Goal: Task Accomplishment & Management: Manage account settings

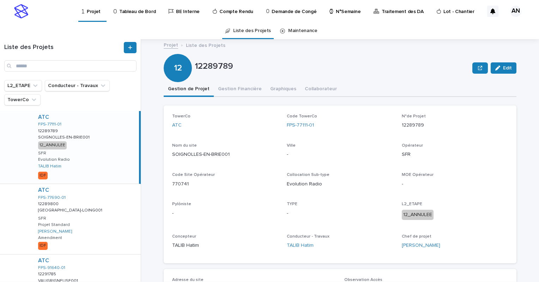
click at [339, 14] on p "N°Semaine" at bounding box center [348, 7] width 25 height 15
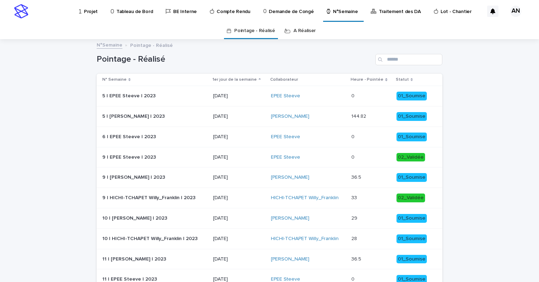
click at [297, 30] on link "A Réaliser" at bounding box center [304, 31] width 22 height 17
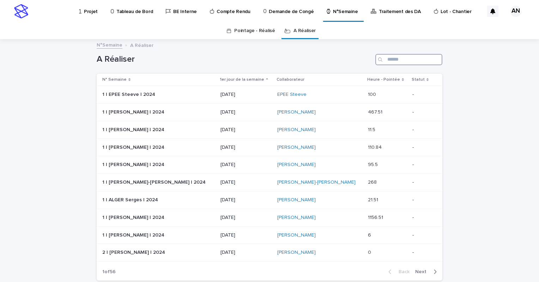
click at [392, 61] on input "Search" at bounding box center [408, 59] width 67 height 11
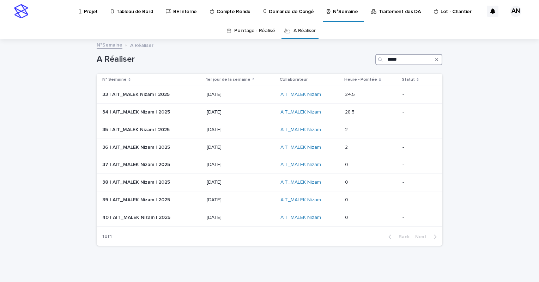
type input "*****"
click at [330, 114] on div "AIT_MALEK Nizam" at bounding box center [309, 112] width 59 height 6
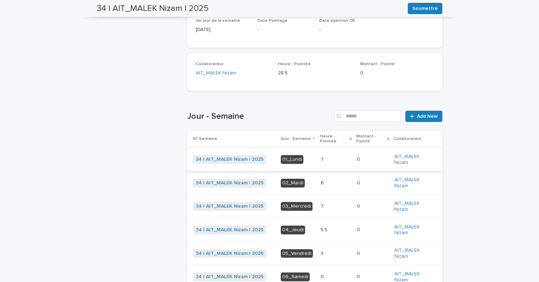
scroll to position [141, 0]
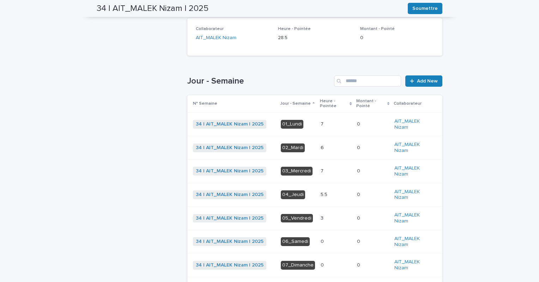
click at [322, 124] on p at bounding box center [336, 124] width 31 height 6
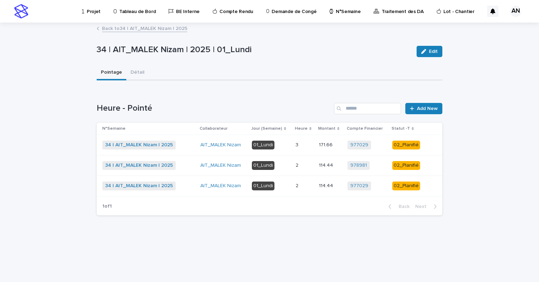
click at [307, 145] on p at bounding box center [304, 145] width 18 height 6
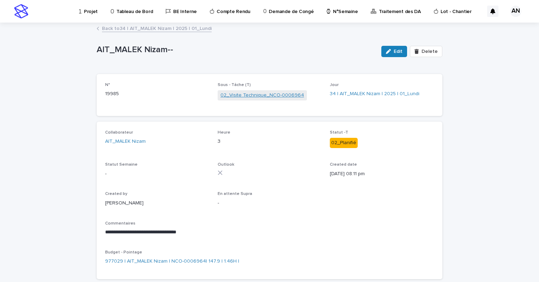
click at [269, 98] on link "02_Visite Technique_NCO-0006964" at bounding box center [262, 95] width 84 height 7
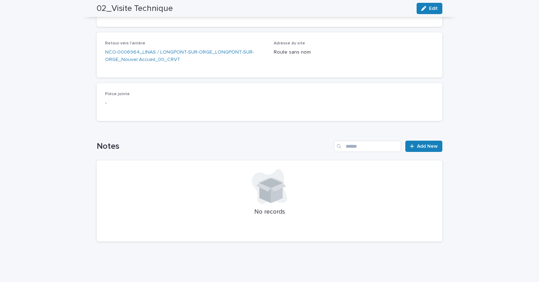
scroll to position [67, 0]
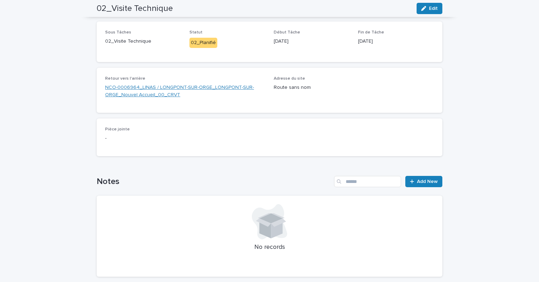
click at [173, 87] on link "NCO-0006964_LINAS / LONGPONT-SUR-ORGE_LONGPONT-SUR-ORGE_Nouvel Accueil_00_CRVT" at bounding box center [185, 91] width 160 height 15
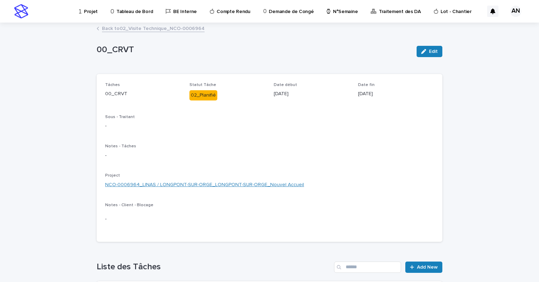
click at [214, 183] on link "NCO-0006964_LINAS / LONGPONT-SUR-ORGE_LONGPONT-SUR-ORGE_Nouvel Accueil" at bounding box center [204, 184] width 199 height 7
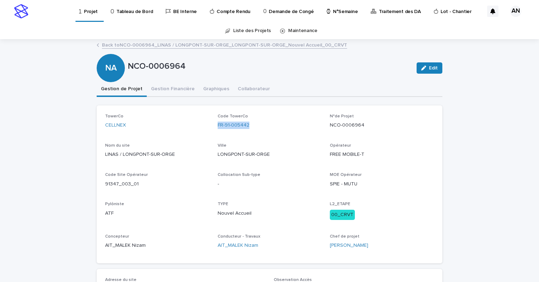
drag, startPoint x: 254, startPoint y: 126, endPoint x: 212, endPoint y: 131, distance: 41.9
click at [212, 131] on div "TowerCo CELLNEX Code TowerCo FR-91-005442 N°de Projet NCO-0006964 Nom du site L…" at bounding box center [269, 184] width 329 height 141
copy link "FR-91-005442"
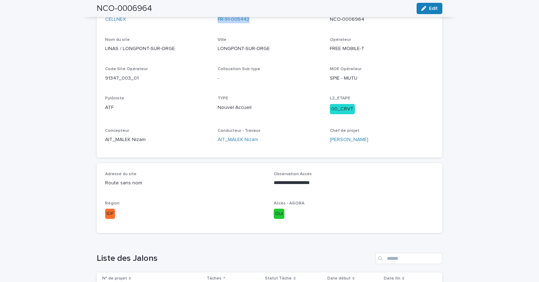
scroll to position [35, 0]
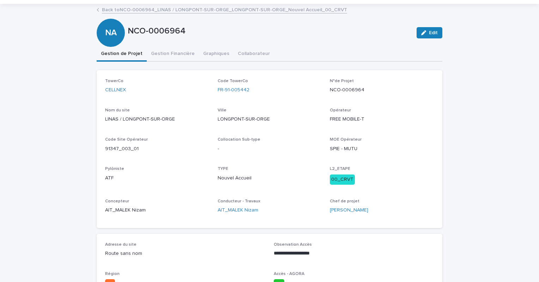
click at [271, 107] on div "TowerCo CELLNEX Code TowerCo FR-91-005442 N°de Projet NCO-0006964 Nom du site L…" at bounding box center [269, 149] width 329 height 141
drag, startPoint x: 236, startPoint y: 90, endPoint x: 207, endPoint y: 92, distance: 29.3
click at [207, 92] on div "TowerCo CELLNEX Code TowerCo FR-91-005442 N°de Projet NCO-0006964 Nom du site L…" at bounding box center [269, 149] width 329 height 141
click at [291, 105] on div "TowerCo CELLNEX Code TowerCo FR-91-005442 N°de Projet NCO-0006964 Nom du site L…" at bounding box center [269, 149] width 329 height 141
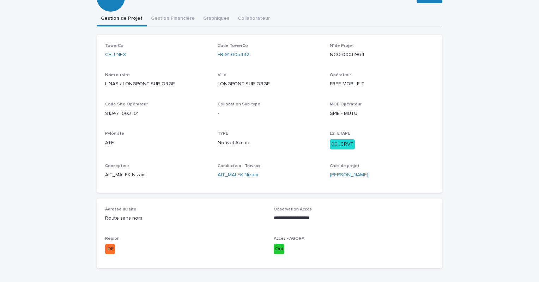
scroll to position [0, 0]
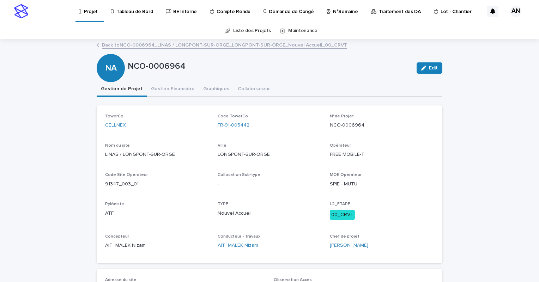
click at [161, 45] on link "Back to NCO-0006964_LINAS / LONGPONT-SUR-ORGE_LONGPONT-SUR-ORGE_Nouvel Accueil_…" at bounding box center [224, 45] width 245 height 8
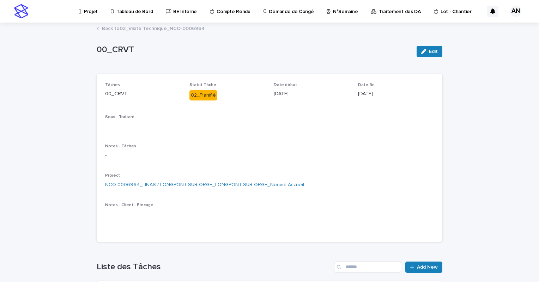
click at [156, 30] on link "Back to 02_Visite Technique_NCO-0006964" at bounding box center [153, 28] width 103 height 8
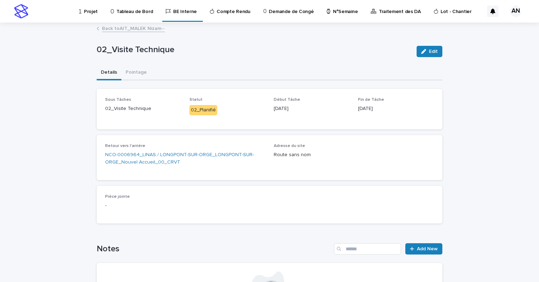
click at [143, 32] on link "Back to AIT_MALEK Nizam--" at bounding box center [133, 28] width 63 height 8
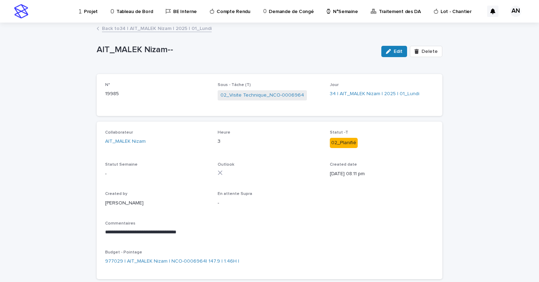
scroll to position [35, 0]
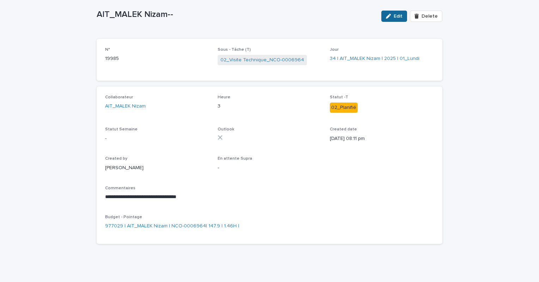
click at [392, 18] on button "Edit" at bounding box center [394, 16] width 26 height 11
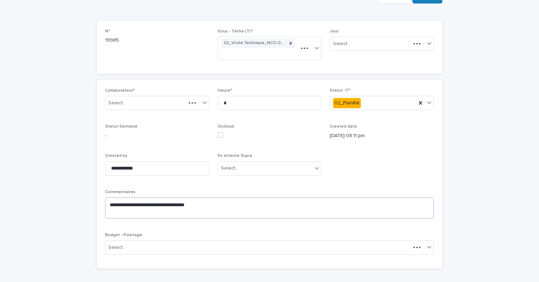
scroll to position [56, 0]
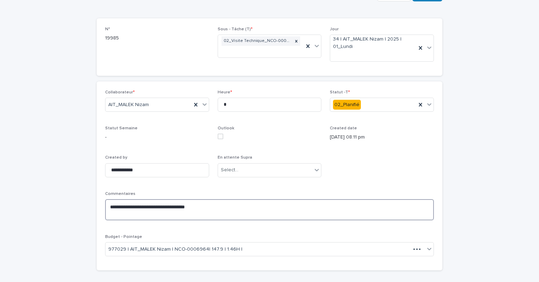
click at [206, 206] on textarea "**********" at bounding box center [269, 209] width 329 height 21
click at [129, 212] on textarea "**********" at bounding box center [269, 212] width 329 height 27
paste textarea "**********"
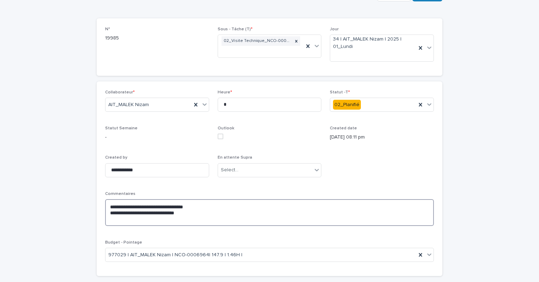
scroll to position [0, 0]
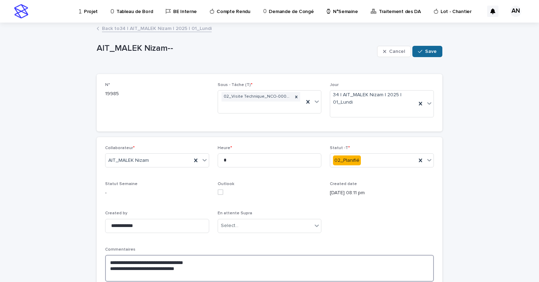
type textarea "**********"
click at [427, 52] on span "Save" at bounding box center [431, 51] width 12 height 5
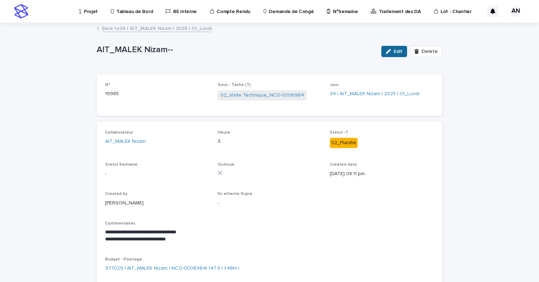
click at [395, 51] on span "Edit" at bounding box center [398, 51] width 9 height 5
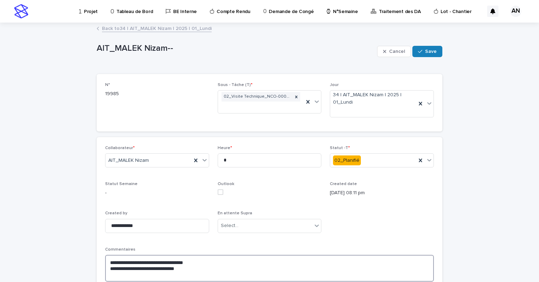
click at [226, 266] on textarea "**********" at bounding box center [269, 268] width 329 height 27
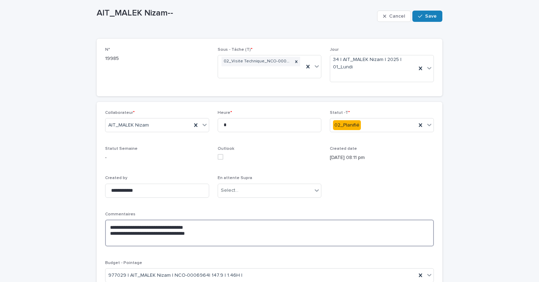
click at [216, 232] on textarea "**********" at bounding box center [269, 233] width 329 height 27
paste textarea "**********"
type textarea "**********"
click at [425, 18] on span "Save" at bounding box center [431, 16] width 12 height 5
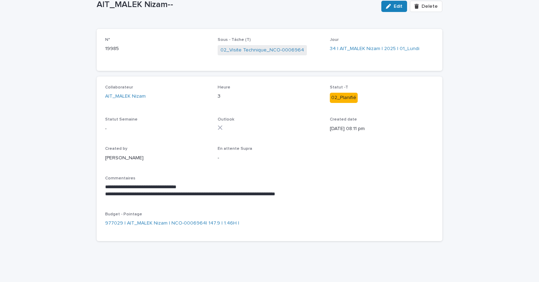
scroll to position [0, 0]
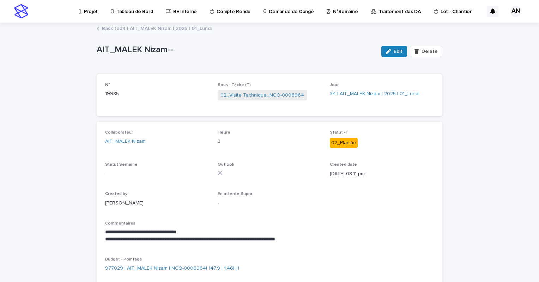
click at [122, 30] on link "Back to 34 | AIT_MALEK Nizam | 2025 | 01_Lundi" at bounding box center [157, 28] width 110 height 8
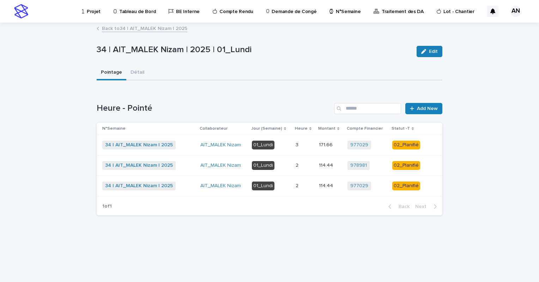
click at [303, 166] on p at bounding box center [304, 166] width 18 height 6
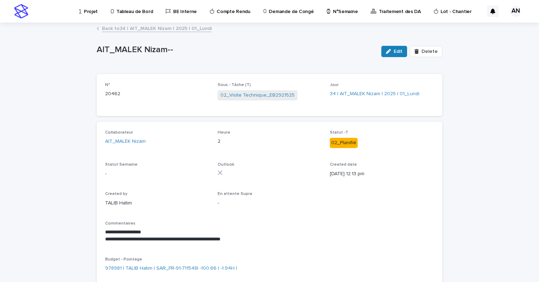
click at [173, 27] on link "Back to 34 | AIT_MALEK Nizam | 2025 | 01_Lundi" at bounding box center [157, 28] width 110 height 8
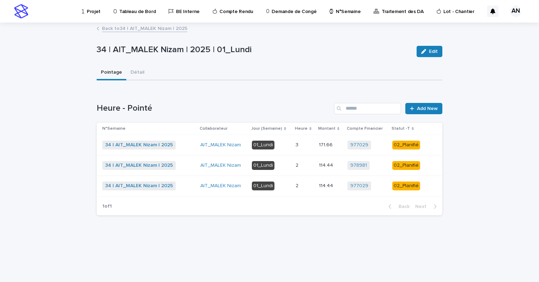
click at [287, 187] on p "01_Lundi" at bounding box center [271, 186] width 38 height 9
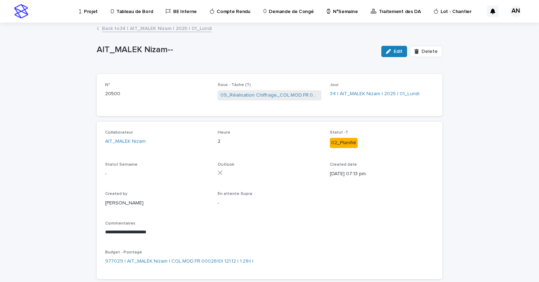
click at [164, 28] on link "Back to 34 | AIT_MALEK Nizam | 2025 | 01_Lundi" at bounding box center [157, 28] width 110 height 8
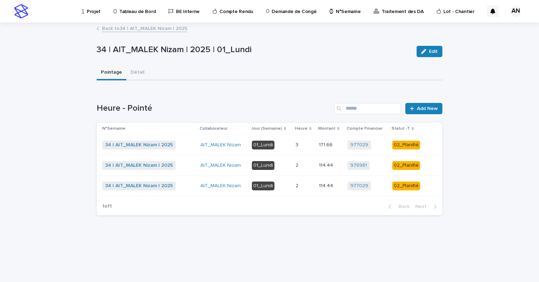
click at [168, 27] on link "Back to 34 | AIT_MALEK Nizam | 2025" at bounding box center [144, 28] width 85 height 8
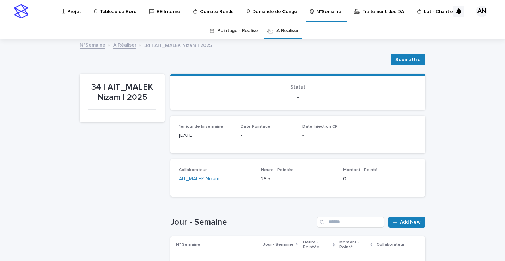
scroll to position [106, 0]
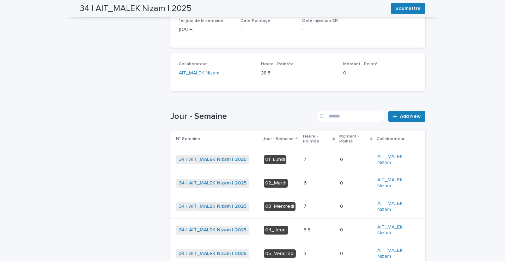
click at [314, 158] on p at bounding box center [319, 160] width 31 height 6
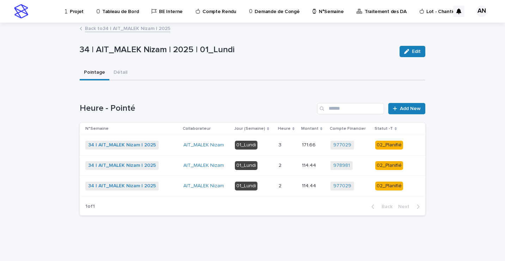
click at [286, 149] on div "3 3" at bounding box center [288, 145] width 18 height 12
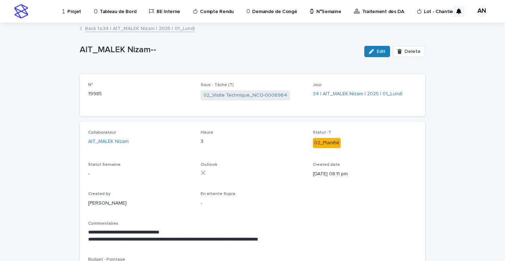
scroll to position [35, 0]
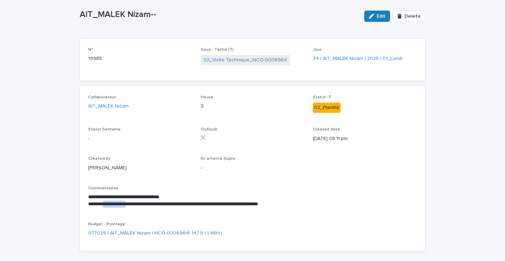
drag, startPoint x: 134, startPoint y: 204, endPoint x: 104, endPoint y: 207, distance: 30.8
click at [104, 207] on p "**********" at bounding box center [252, 204] width 329 height 7
copy p "**********"
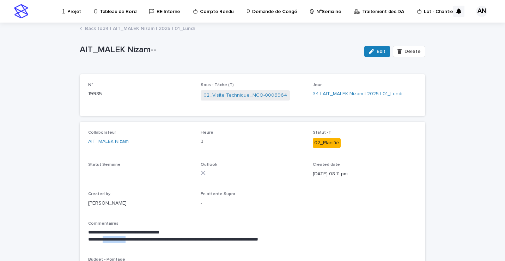
click at [160, 29] on link "Back to 34 | AIT_MALEK Nizam | 2025 | 01_Lundi" at bounding box center [140, 28] width 110 height 8
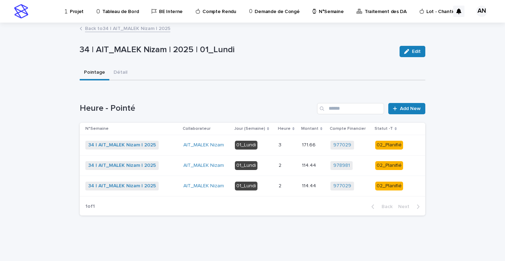
click at [106, 27] on link "Back to 34 | AIT_MALEK Nizam | 2025" at bounding box center [127, 28] width 85 height 8
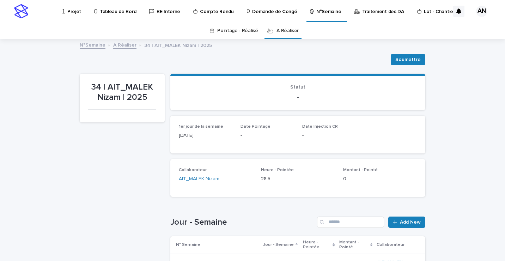
click at [117, 45] on link "A Réaliser" at bounding box center [124, 45] width 23 height 8
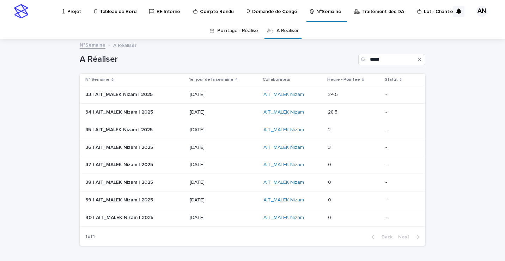
click at [311, 114] on div "AIT_MALEK Nizam" at bounding box center [292, 112] width 59 height 6
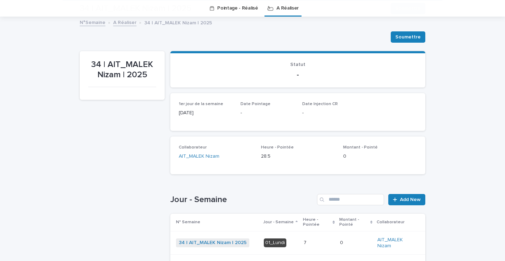
scroll to position [128, 0]
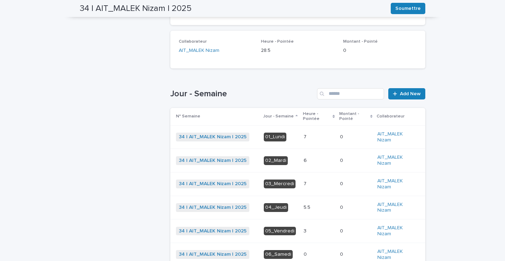
click at [309, 159] on p at bounding box center [319, 161] width 31 height 6
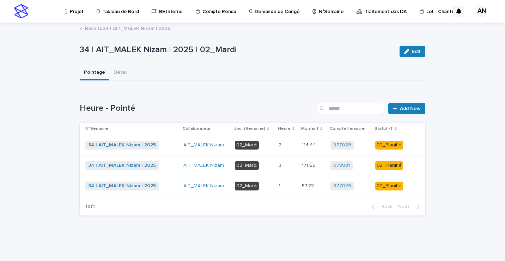
click at [292, 170] on div "3 3" at bounding box center [288, 166] width 18 height 12
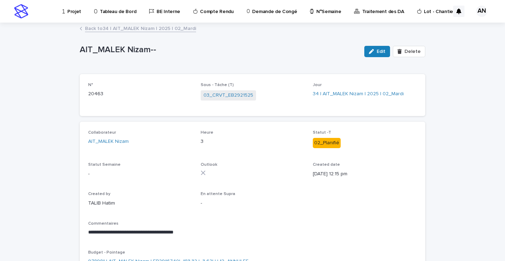
click at [152, 29] on link "Back to 34 | AIT_MALEK Nizam | 2025 | 02_Mardi" at bounding box center [140, 28] width 111 height 8
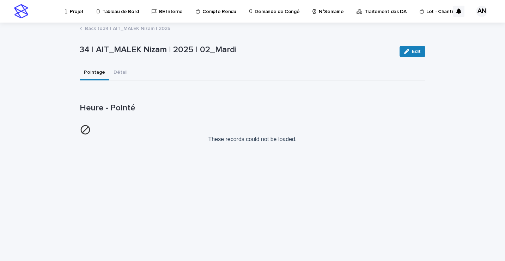
click at [154, 29] on link "Back to 34 | AIT_MALEK Nizam | 2025" at bounding box center [127, 28] width 85 height 8
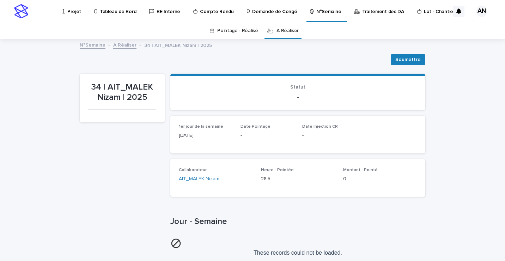
scroll to position [23, 0]
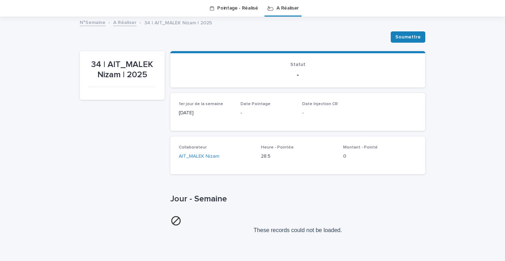
click at [276, 11] on link "A Réaliser" at bounding box center [287, 8] width 22 height 17
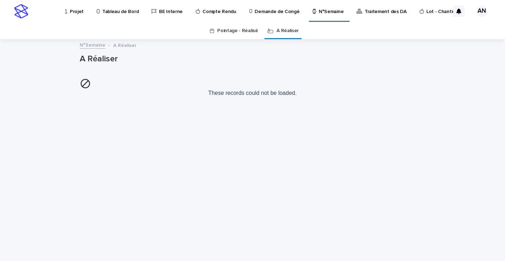
click at [277, 33] on link "A Réaliser" at bounding box center [287, 31] width 22 height 17
click at [276, 34] on link "A Réaliser" at bounding box center [287, 31] width 22 height 17
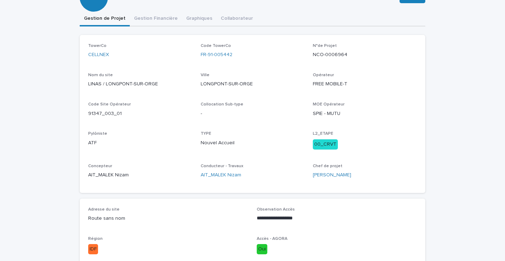
scroll to position [106, 0]
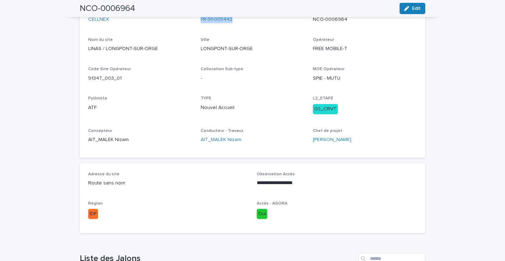
drag, startPoint x: 252, startPoint y: 19, endPoint x: 196, endPoint y: 25, distance: 56.7
click at [196, 25] on div "TowerCo CELLNEX Code TowerCo FR-91-005442 N°de Projet NCO-0006964 Nom du site L…" at bounding box center [252, 78] width 329 height 141
copy link "FR-91-005442"
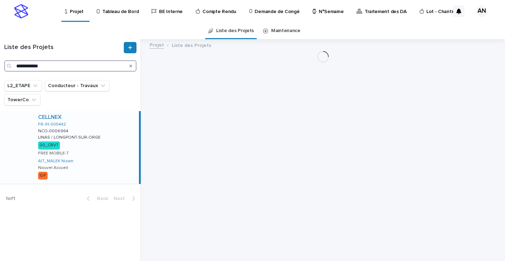
click at [67, 68] on input "**********" at bounding box center [70, 65] width 132 height 11
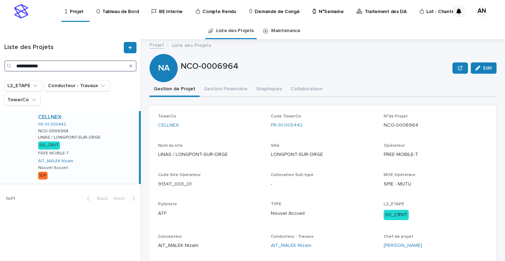
scroll to position [35, 0]
